Goal: Navigation & Orientation: Find specific page/section

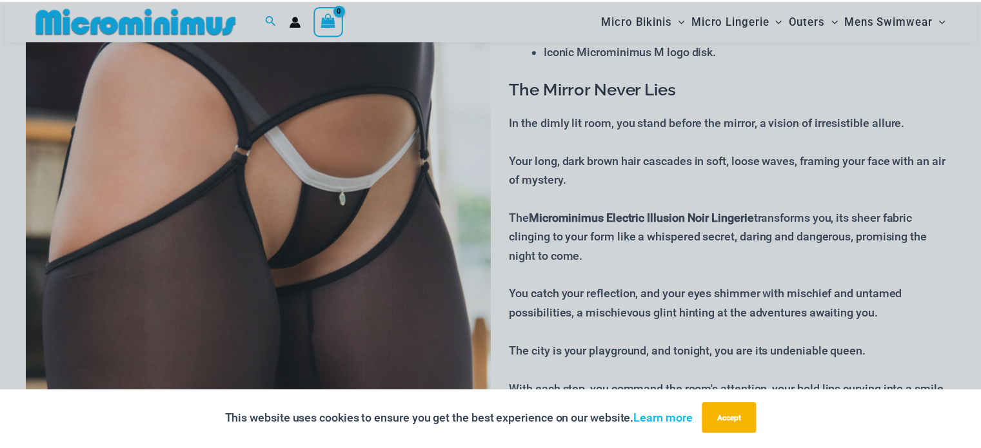
scroll to position [247, 0]
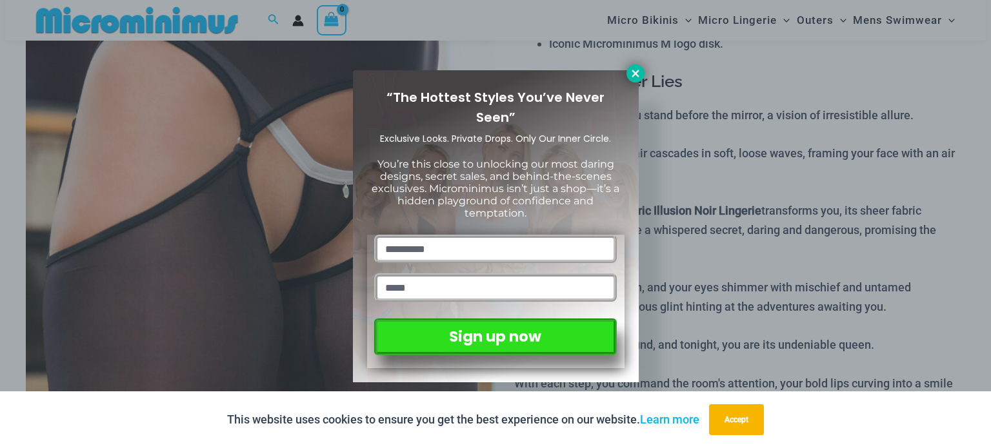
click at [633, 72] on icon at bounding box center [634, 73] width 7 height 7
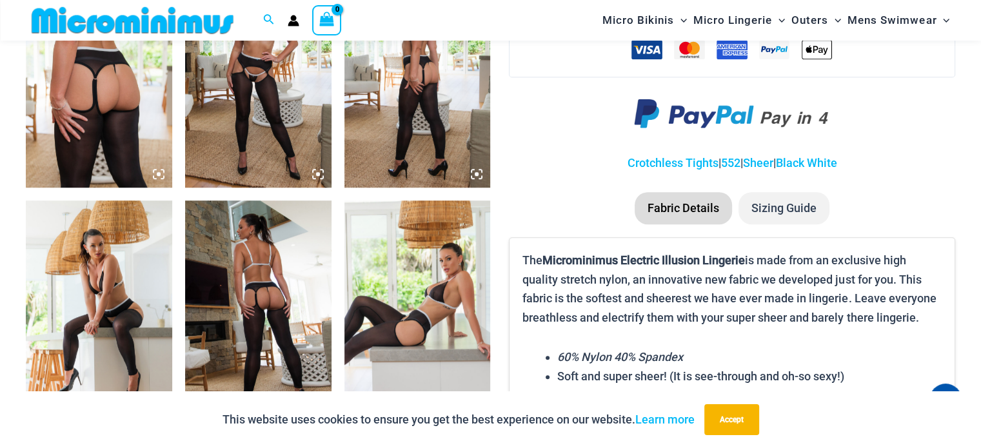
scroll to position [892, 0]
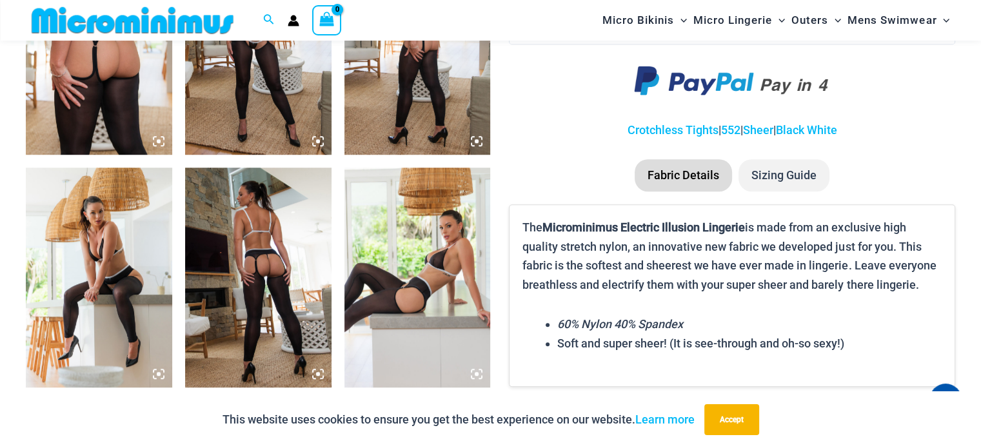
click at [275, 253] on img at bounding box center [258, 277] width 146 height 219
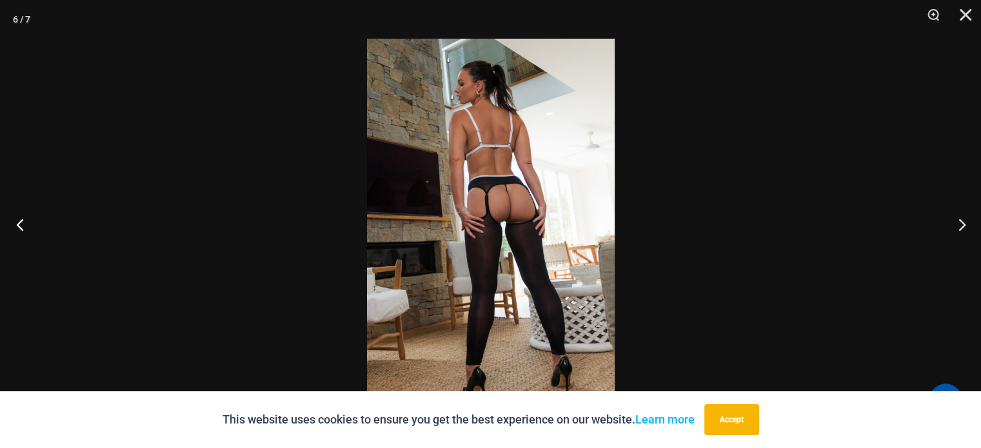
click at [17, 224] on button "Previous" at bounding box center [24, 224] width 48 height 64
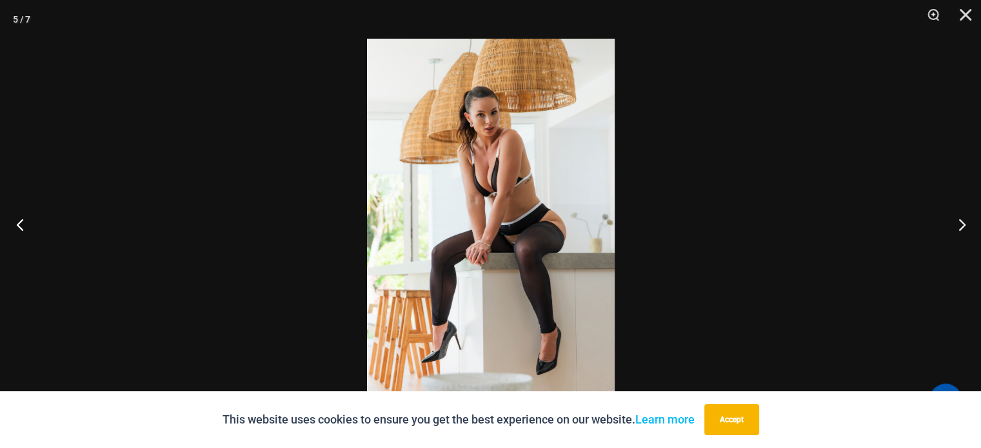
click at [17, 224] on button "Previous" at bounding box center [24, 224] width 48 height 64
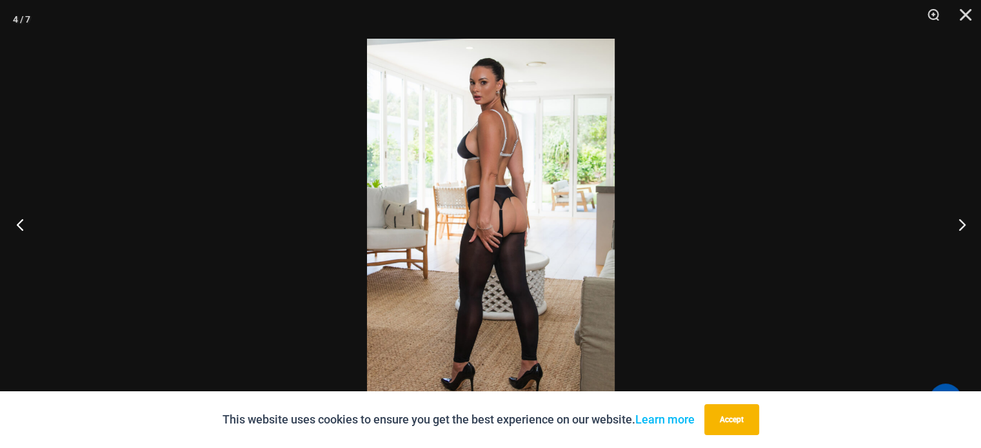
click at [17, 224] on button "Previous" at bounding box center [24, 224] width 48 height 64
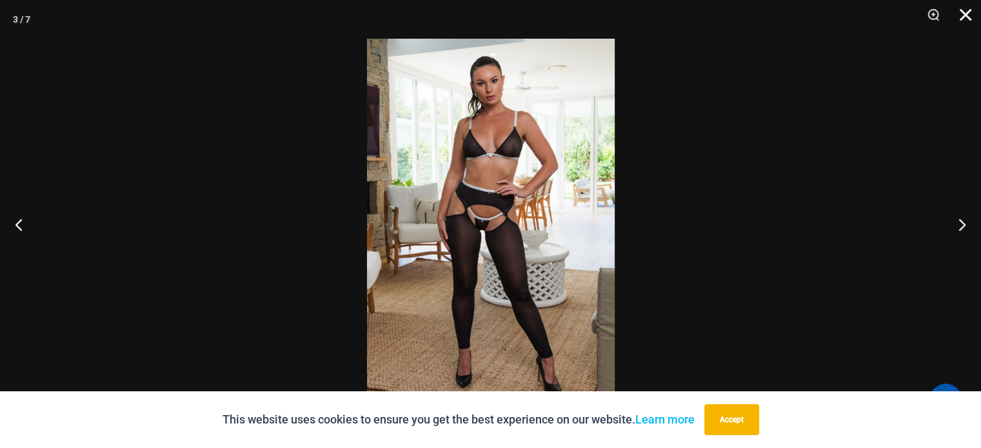
click at [970, 13] on button "Close" at bounding box center [961, 19] width 32 height 39
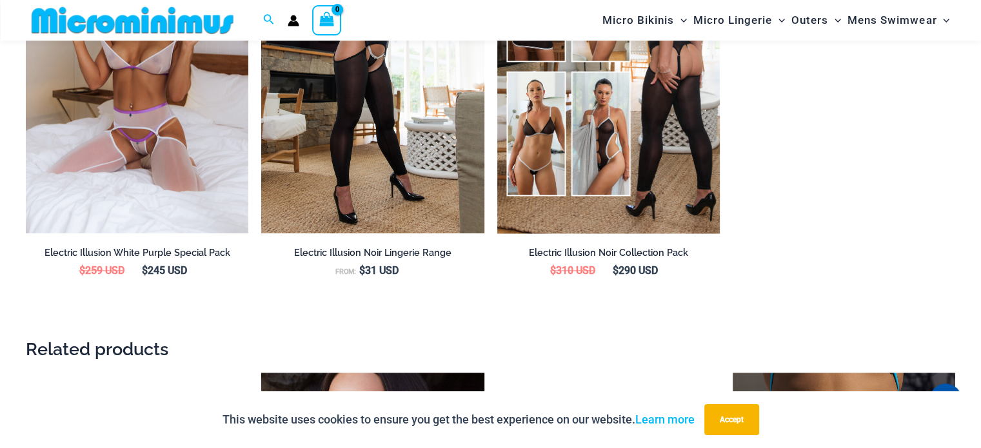
scroll to position [1408, 0]
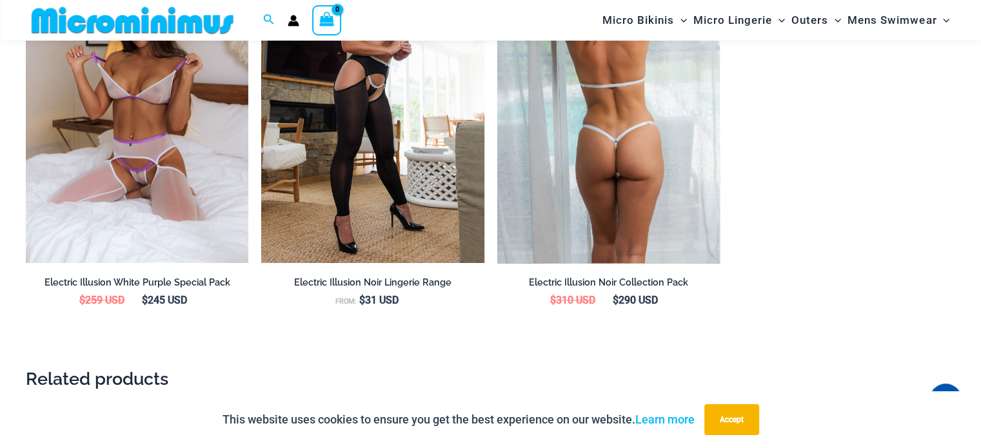
click at [560, 223] on img at bounding box center [608, 96] width 222 height 334
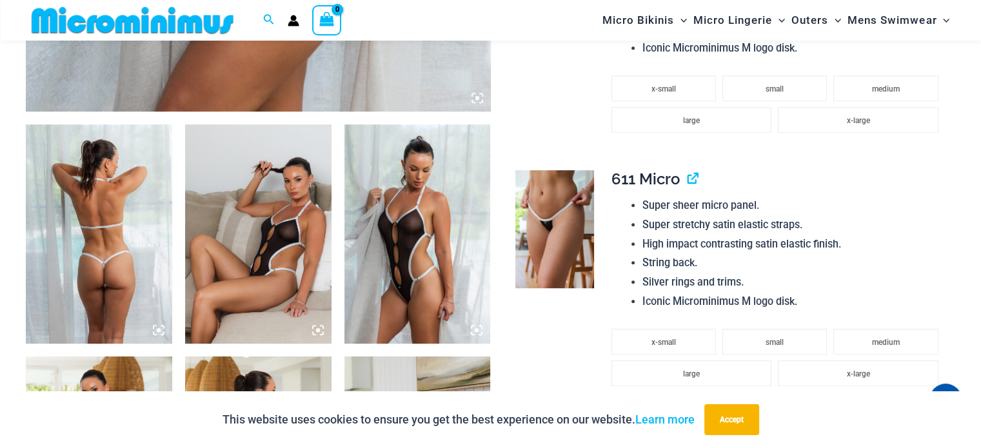
scroll to position [697, 0]
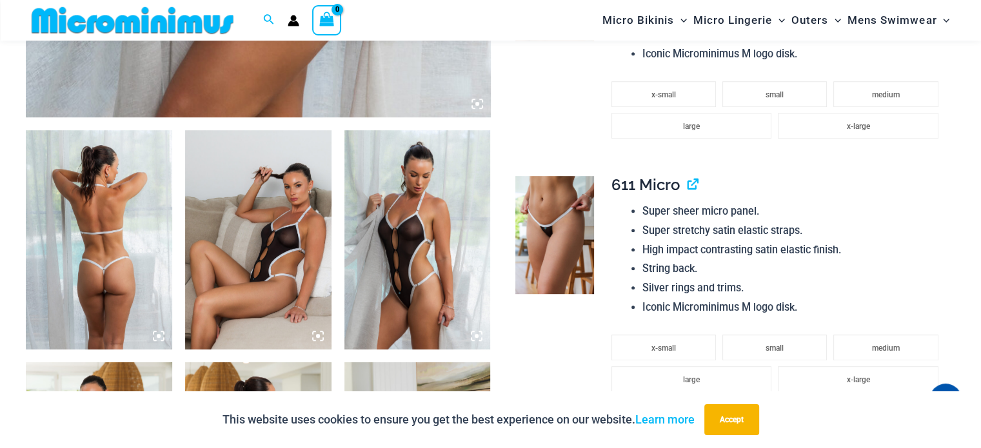
click at [415, 319] on img at bounding box center [417, 239] width 146 height 219
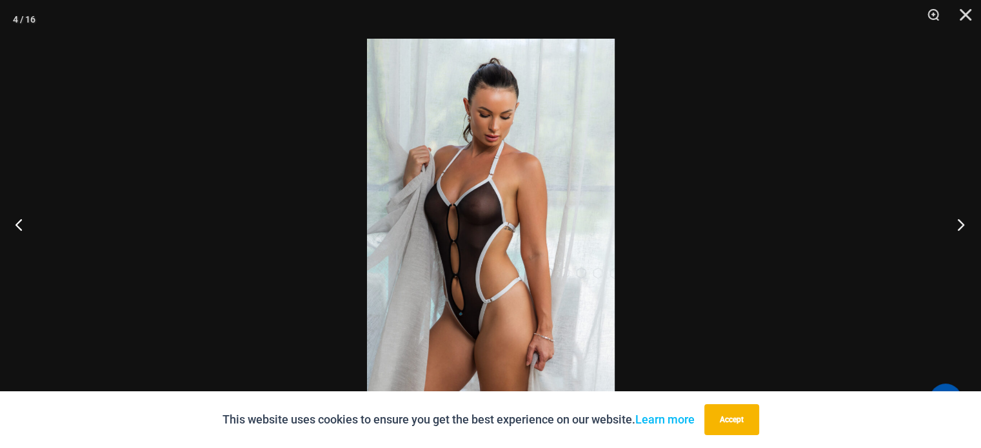
click at [960, 226] on button "Next" at bounding box center [956, 224] width 48 height 64
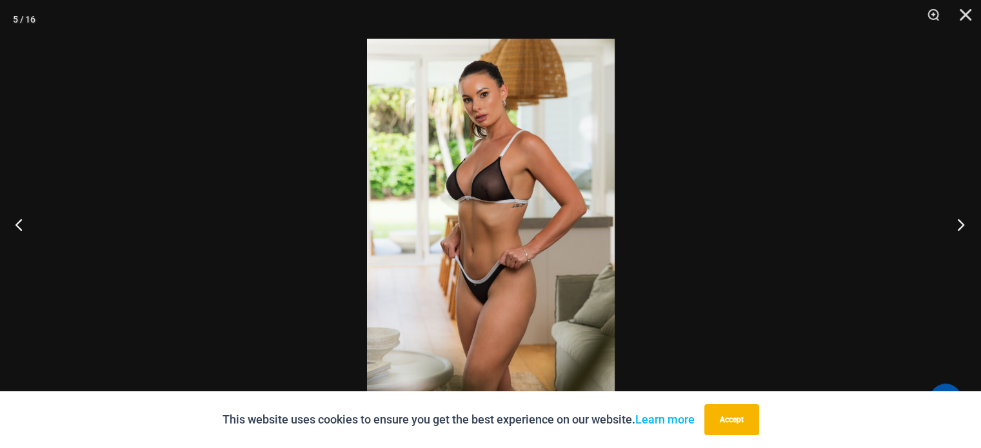
click at [944, 225] on button "Next" at bounding box center [956, 224] width 48 height 64
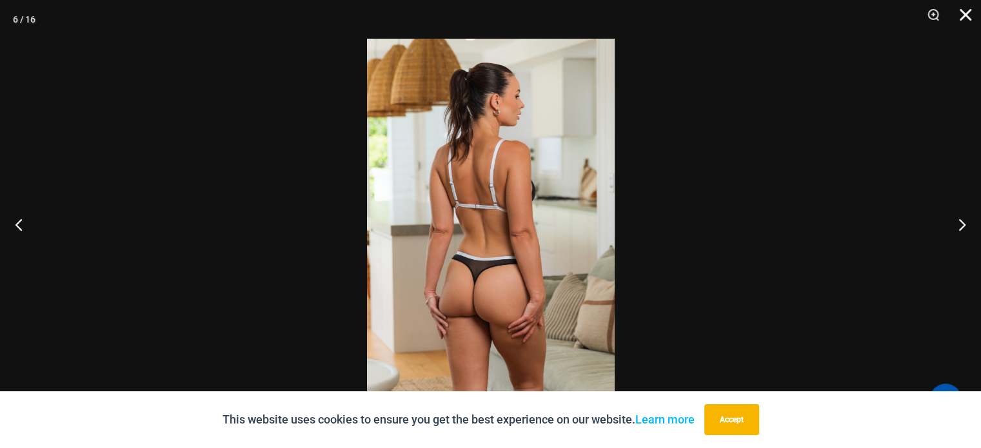
click at [967, 17] on button "Close" at bounding box center [961, 19] width 32 height 39
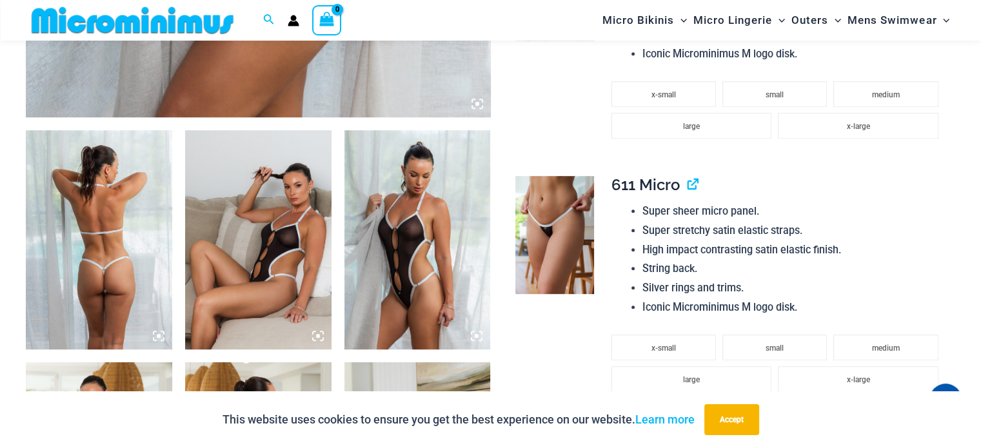
click at [101, 263] on img at bounding box center [99, 239] width 146 height 219
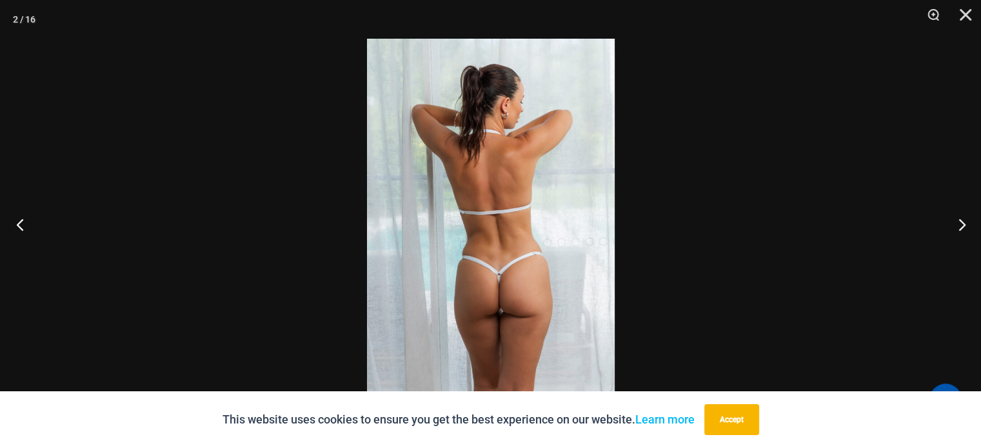
click at [20, 220] on button "Previous" at bounding box center [24, 224] width 48 height 64
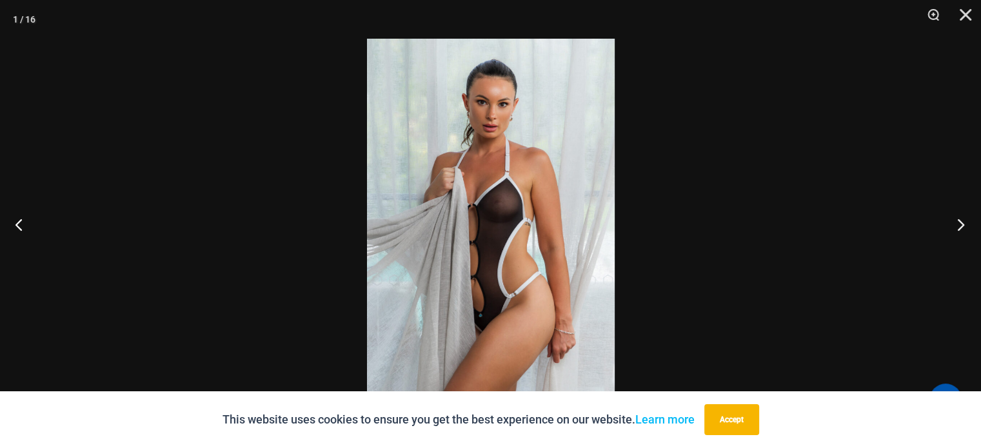
click at [959, 221] on button "Next" at bounding box center [956, 224] width 48 height 64
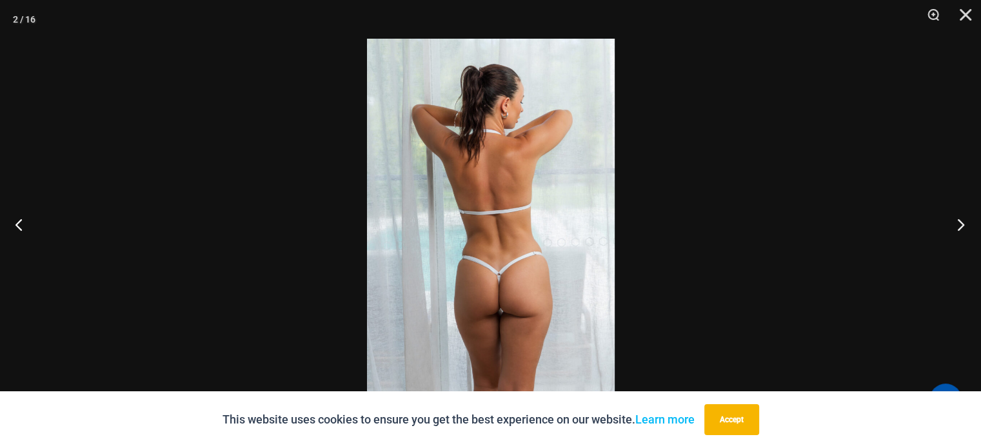
click at [960, 224] on button "Next" at bounding box center [956, 224] width 48 height 64
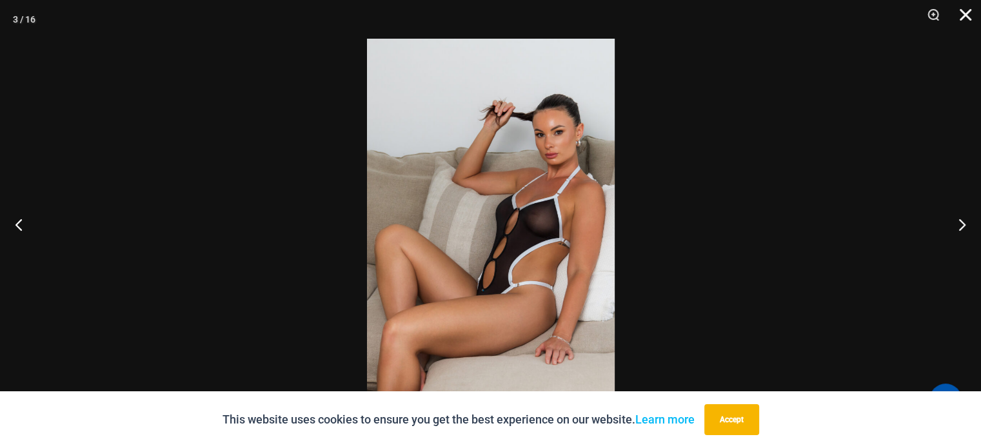
click at [960, 17] on button "Close" at bounding box center [961, 19] width 32 height 39
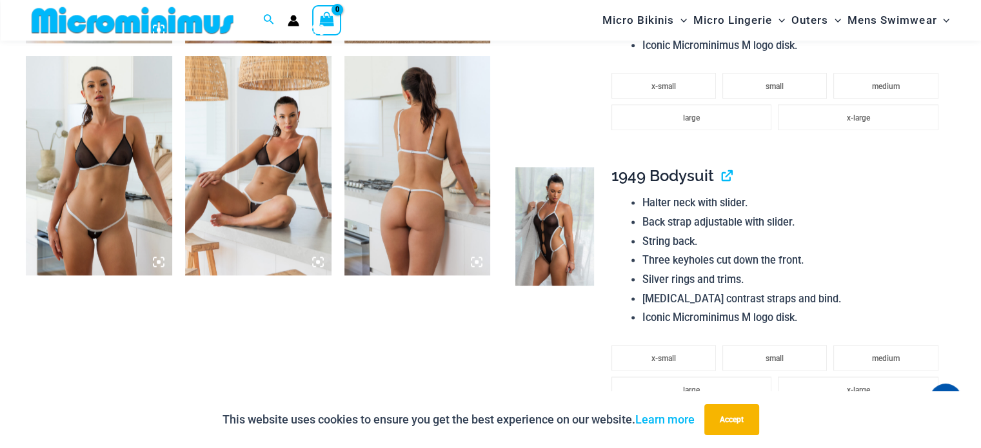
scroll to position [1664, 0]
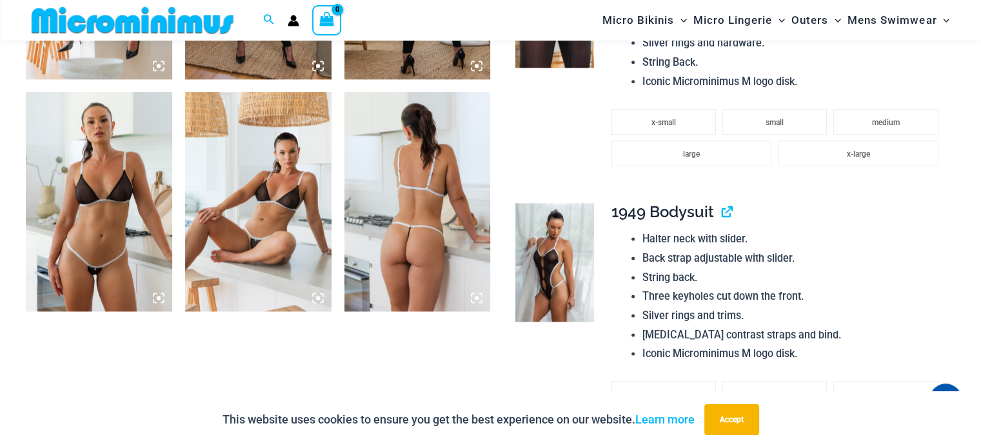
click at [95, 273] on img at bounding box center [99, 201] width 146 height 219
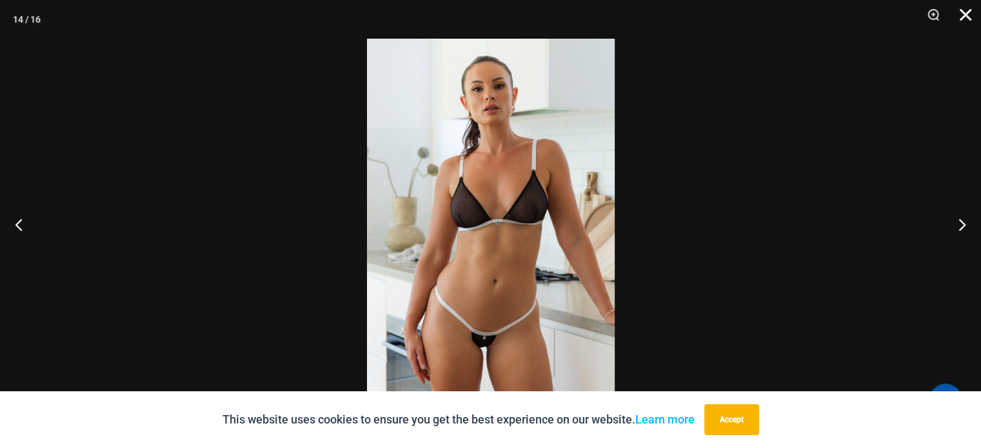
click at [963, 16] on button "Close" at bounding box center [961, 19] width 32 height 39
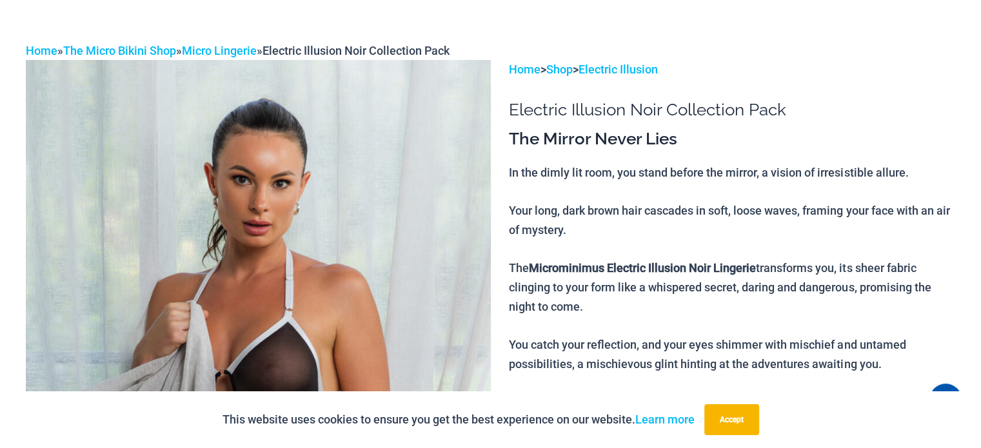
scroll to position [0, 0]
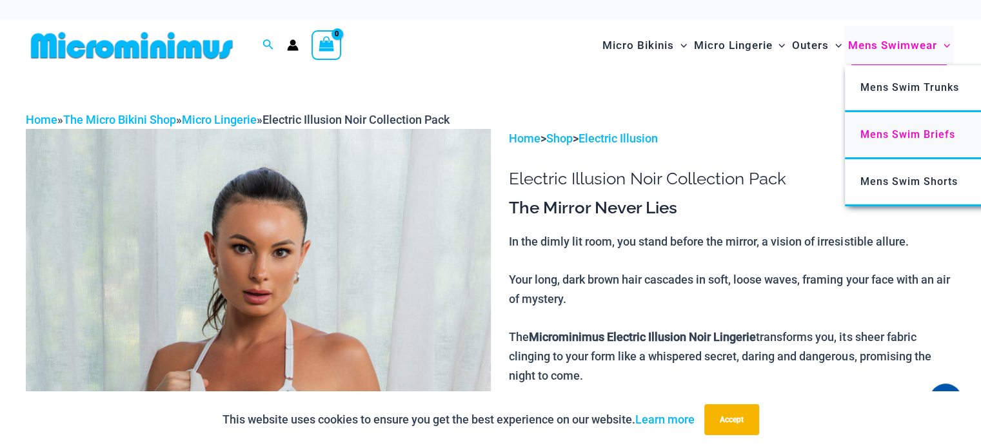
click at [912, 133] on span "Mens Swim Briefs" at bounding box center [907, 134] width 95 height 12
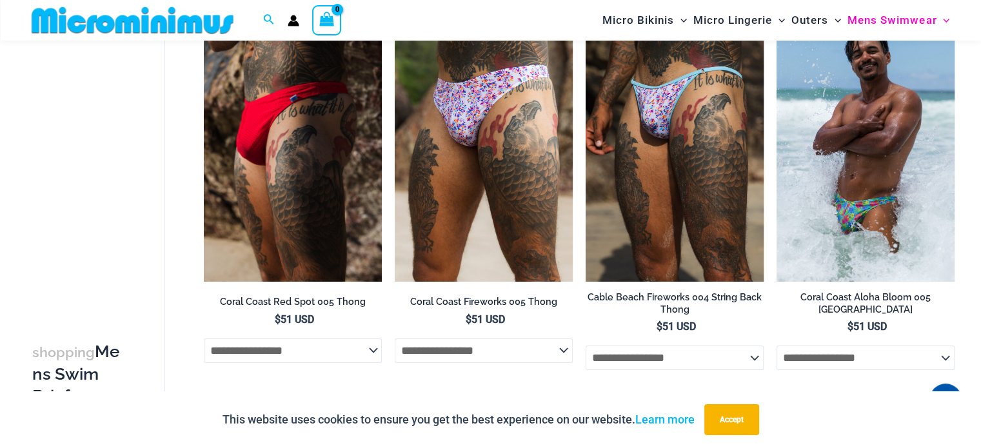
scroll to position [119, 0]
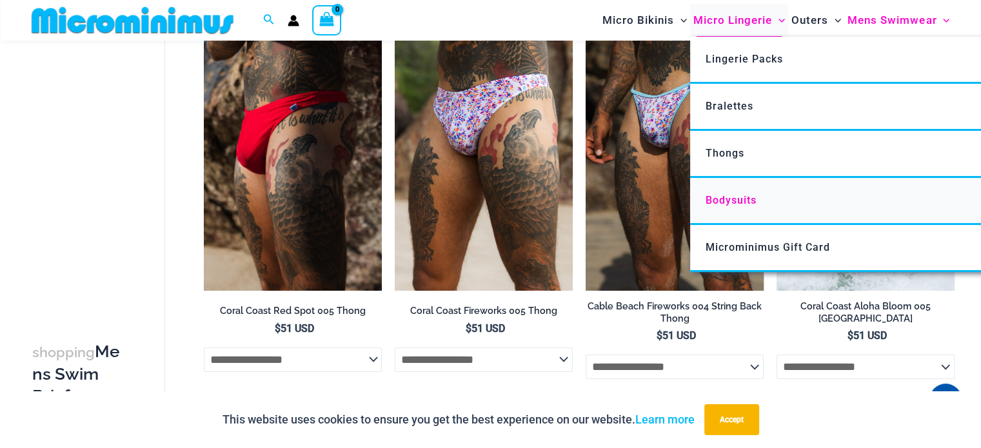
click at [733, 195] on span "Bodysuits" at bounding box center [730, 200] width 51 height 12
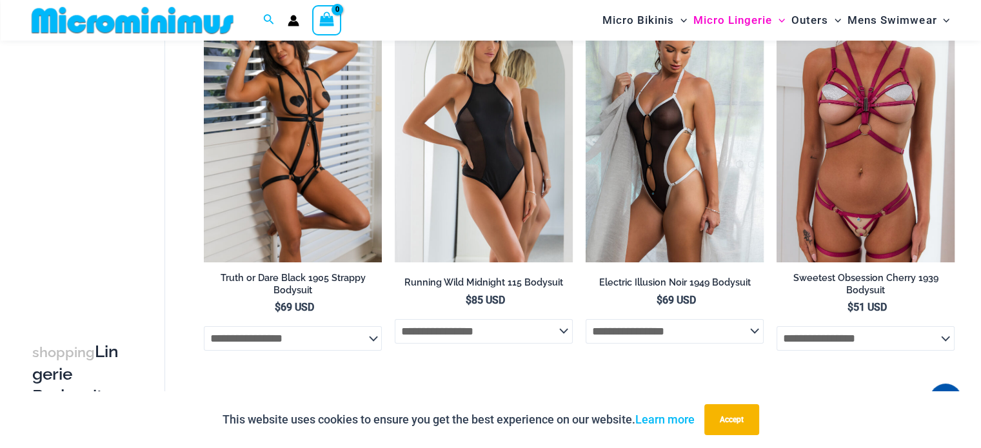
scroll to position [183, 0]
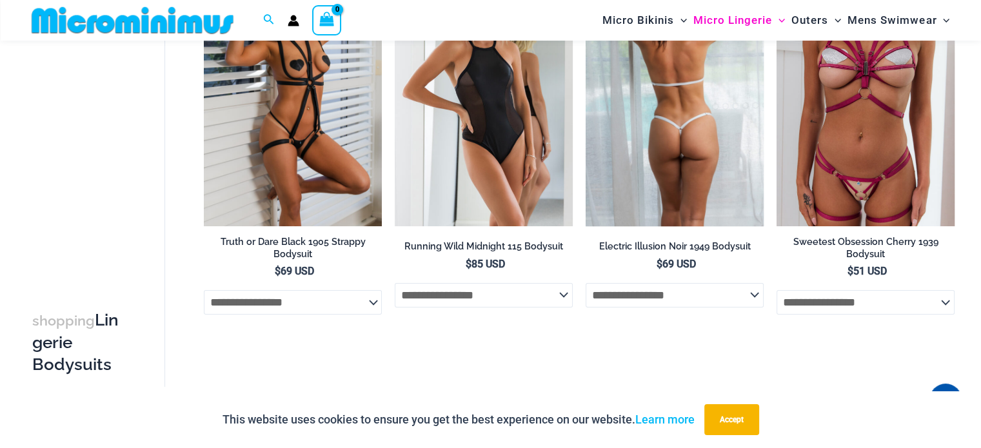
click at [682, 293] on select "**********" at bounding box center [675, 295] width 178 height 25
click at [683, 293] on select "**********" at bounding box center [675, 295] width 178 height 25
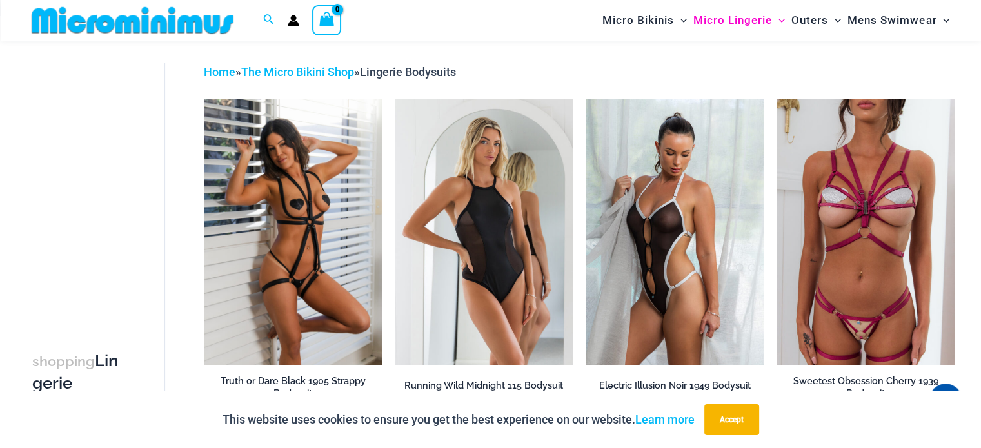
scroll to position [0, 0]
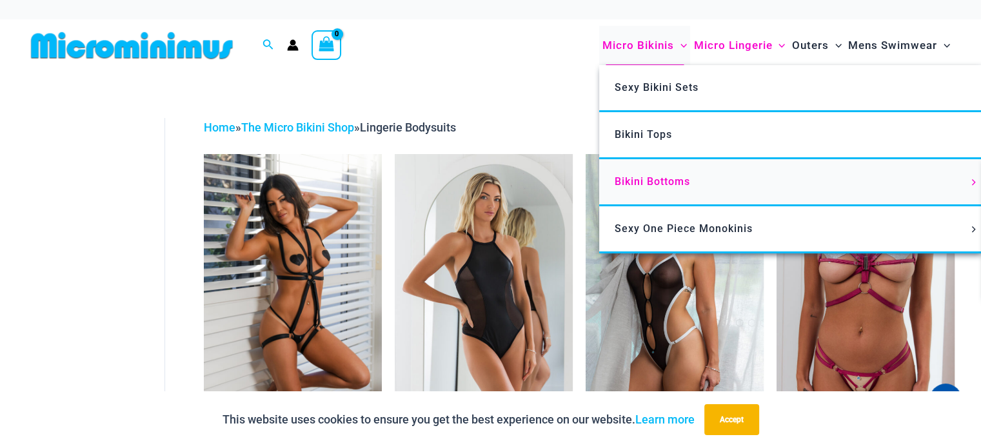
click at [659, 187] on span "Bikini Bottoms" at bounding box center [652, 181] width 75 height 12
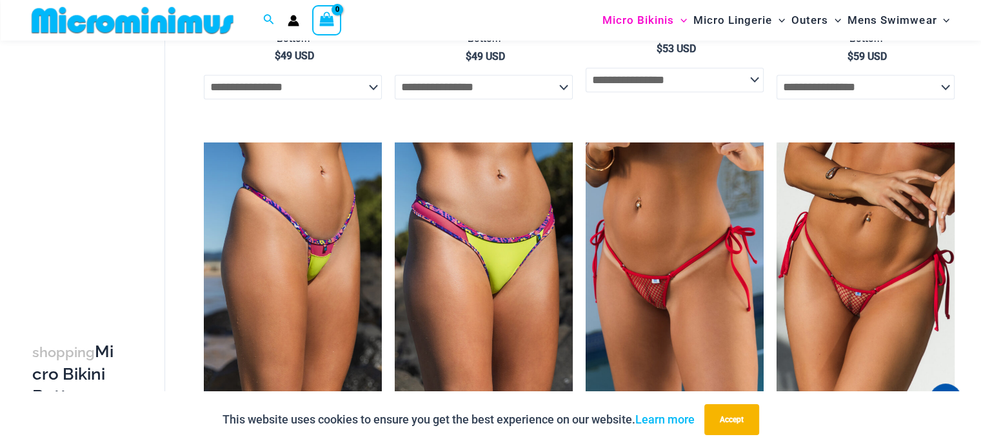
scroll to position [1472, 0]
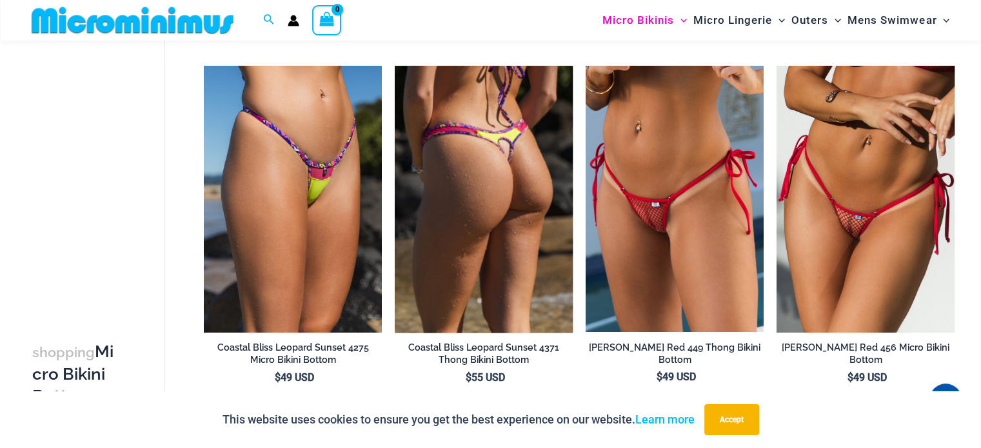
click at [555, 309] on img at bounding box center [484, 199] width 178 height 267
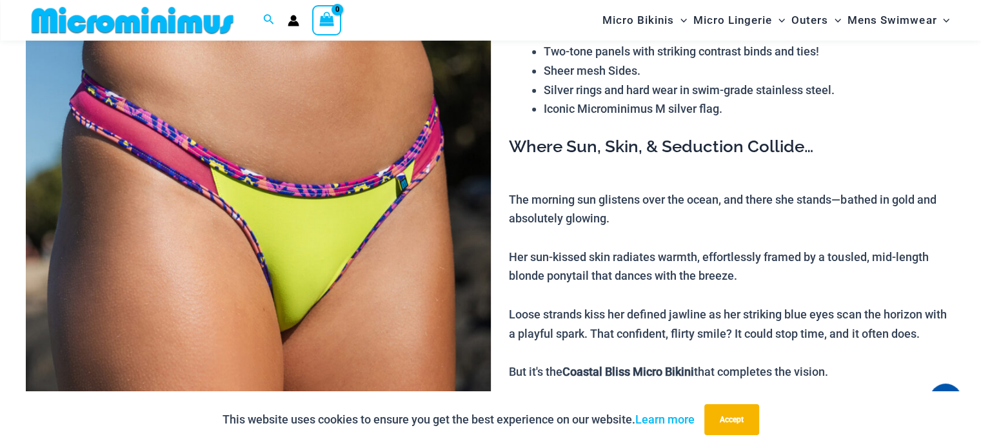
scroll to position [182, 0]
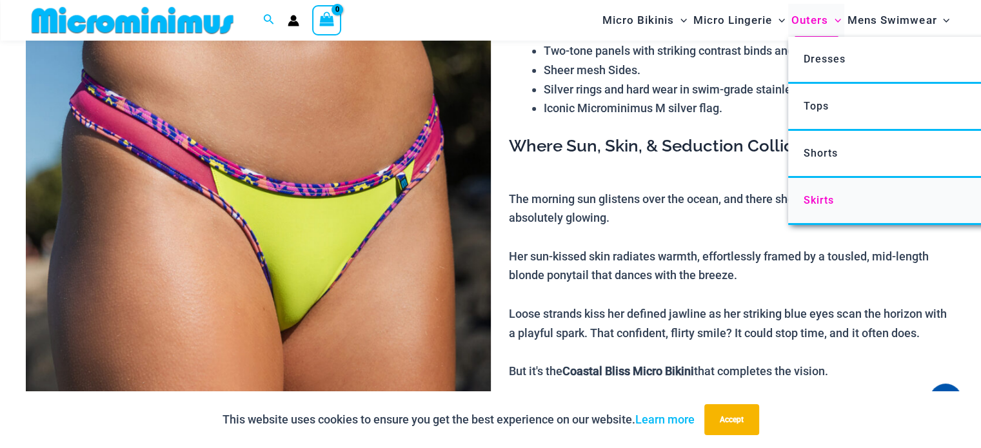
click at [829, 206] on span "Skirts" at bounding box center [819, 200] width 30 height 12
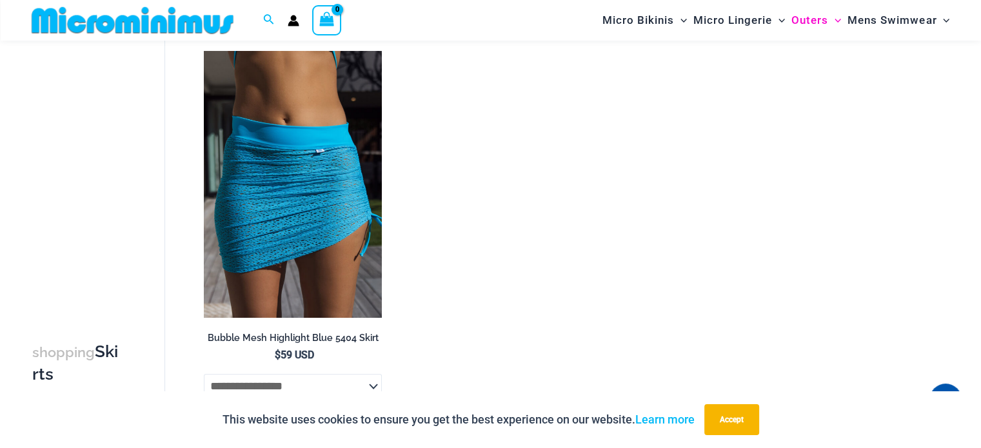
scroll to position [506, 0]
